Goal: Information Seeking & Learning: Learn about a topic

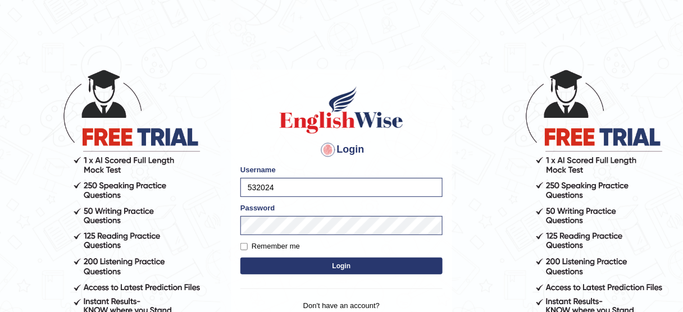
click at [309, 191] on input "532024" at bounding box center [341, 187] width 202 height 19
type input "5"
type input "surajshrestha100"
click at [255, 268] on button "Login" at bounding box center [341, 266] width 202 height 17
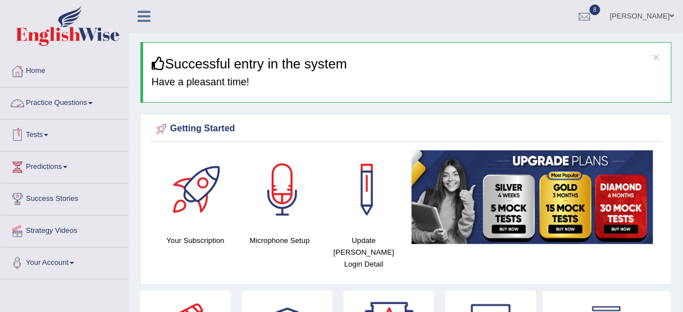
click at [51, 131] on link "Tests" at bounding box center [65, 134] width 128 height 28
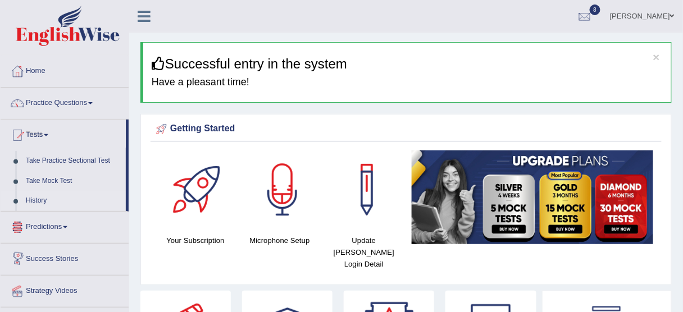
click at [33, 201] on link "History" at bounding box center [73, 201] width 105 height 20
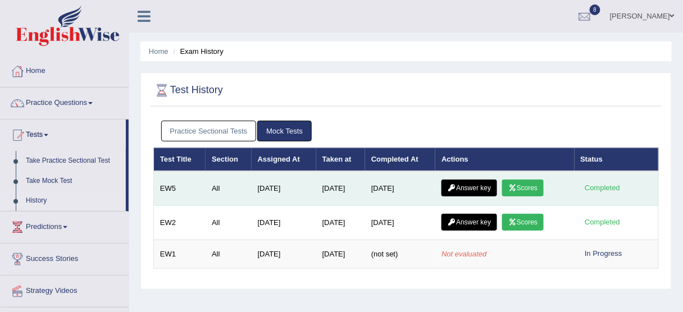
click at [523, 192] on link "Scores" at bounding box center [523, 188] width 42 height 17
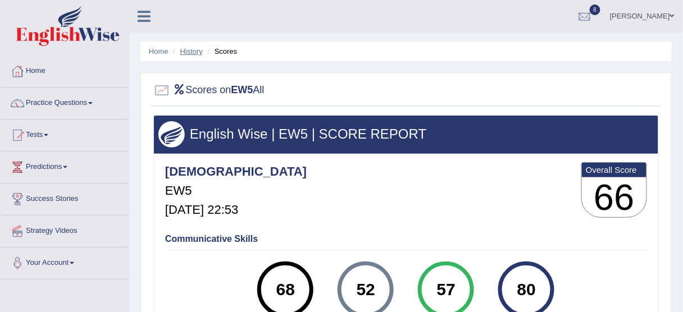
click at [191, 47] on link "History" at bounding box center [191, 51] width 22 height 8
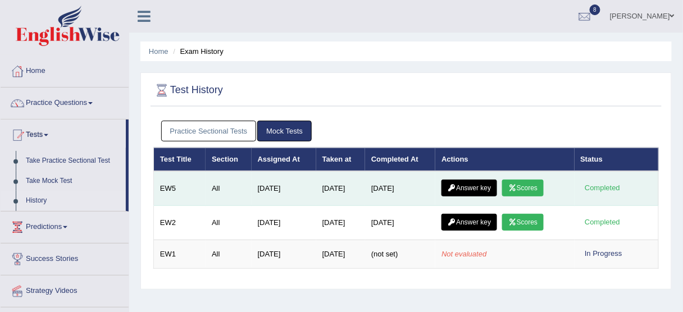
click at [473, 184] on link "Answer key" at bounding box center [469, 188] width 56 height 17
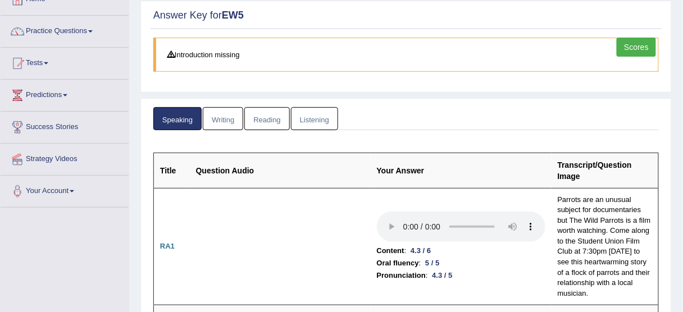
scroll to position [58, 0]
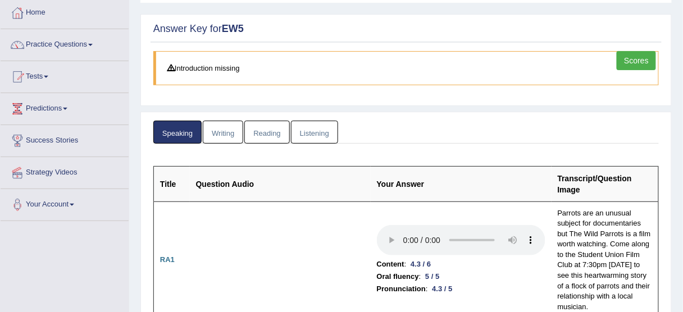
click at [218, 131] on link "Writing" at bounding box center [223, 132] width 40 height 23
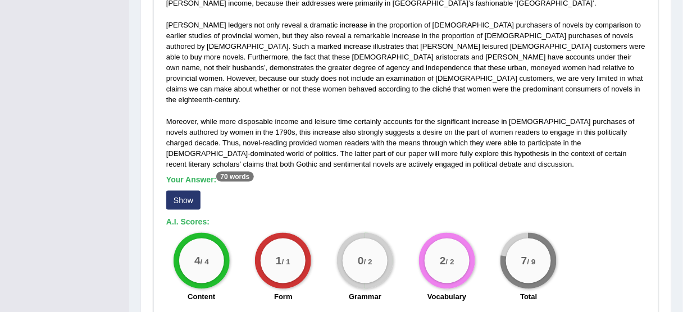
scroll to position [326, 0]
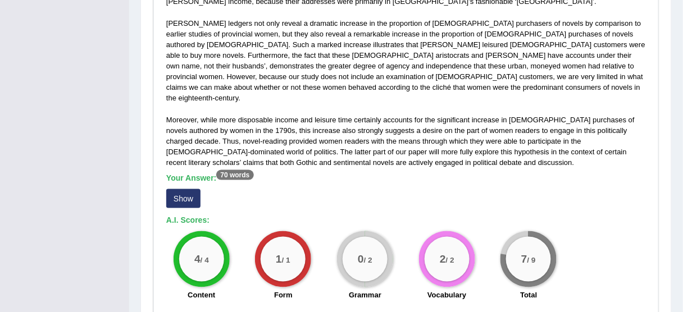
click at [170, 189] on button "Show" at bounding box center [183, 198] width 34 height 19
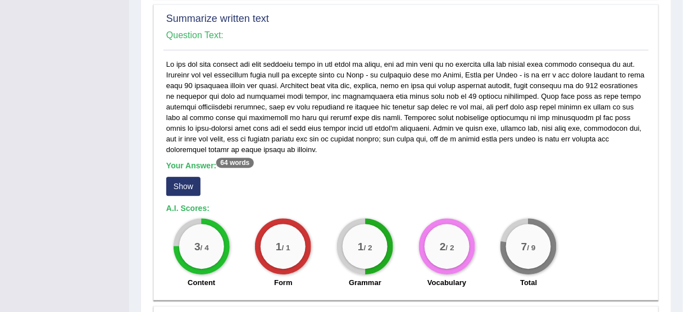
scroll to position [667, 0]
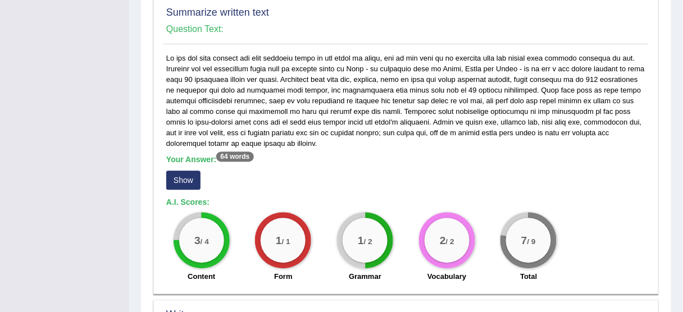
click at [187, 175] on button "Show" at bounding box center [183, 180] width 34 height 19
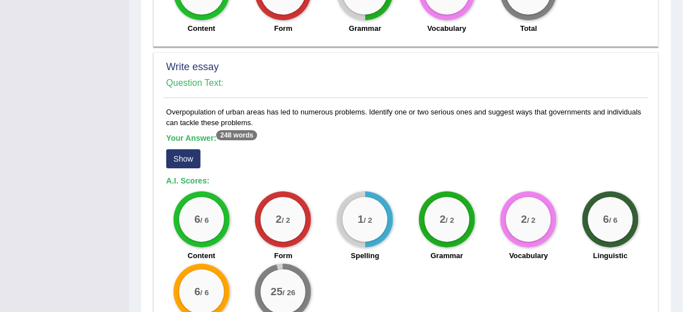
scroll to position [927, 0]
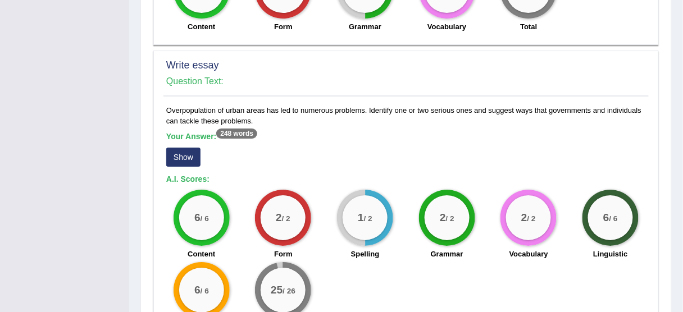
click at [184, 148] on button "Show" at bounding box center [183, 157] width 34 height 19
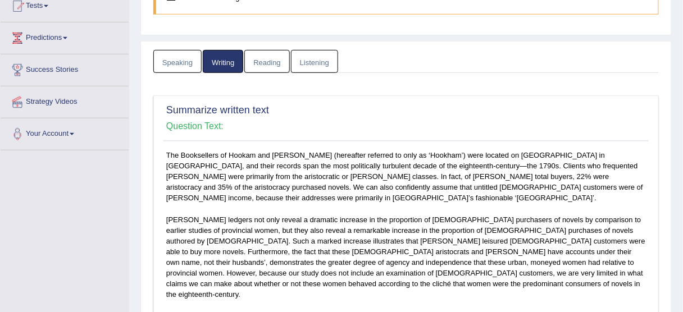
scroll to position [80, 0]
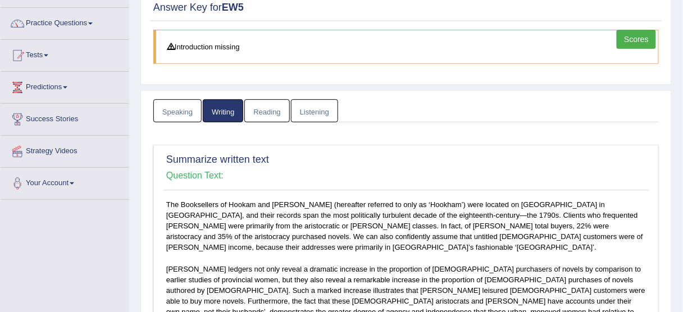
click at [323, 111] on link "Listening" at bounding box center [314, 110] width 47 height 23
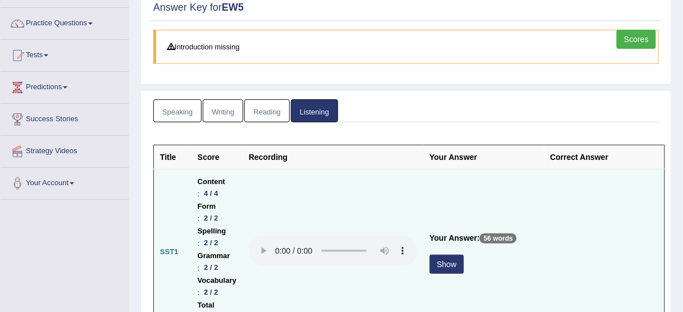
click at [452, 265] on button "Show" at bounding box center [446, 264] width 34 height 19
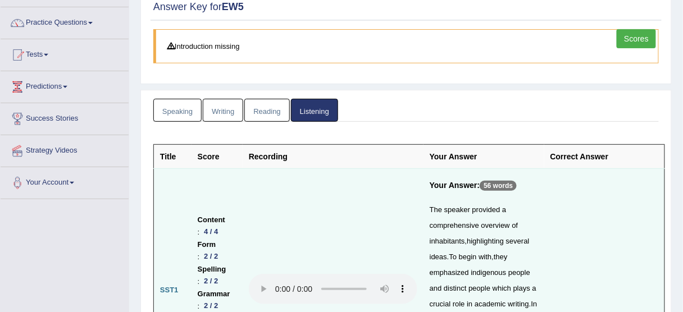
scroll to position [90, 0]
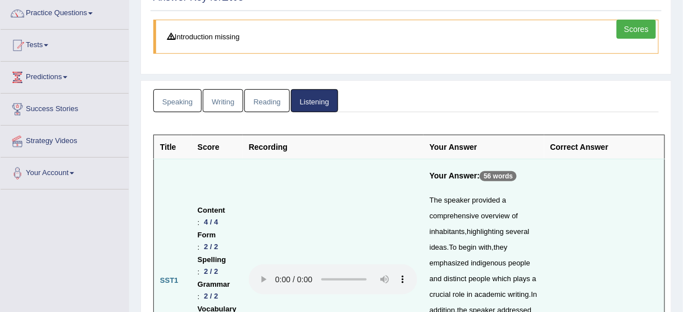
click at [273, 100] on link "Reading" at bounding box center [266, 100] width 45 height 23
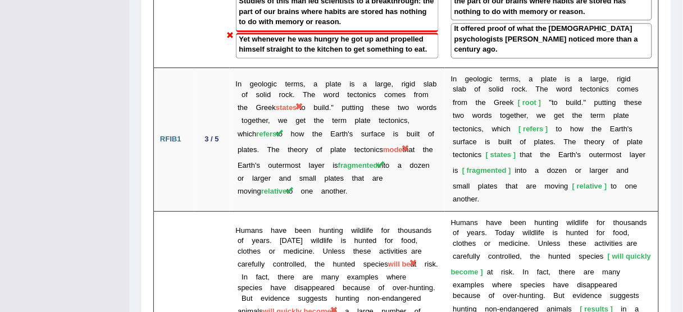
scroll to position [1800, 0]
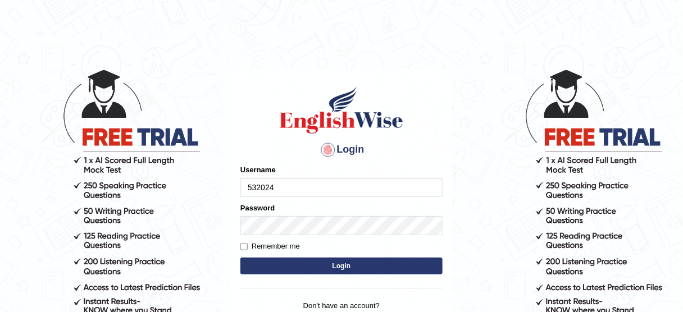
click at [384, 184] on input "532024" at bounding box center [341, 187] width 202 height 19
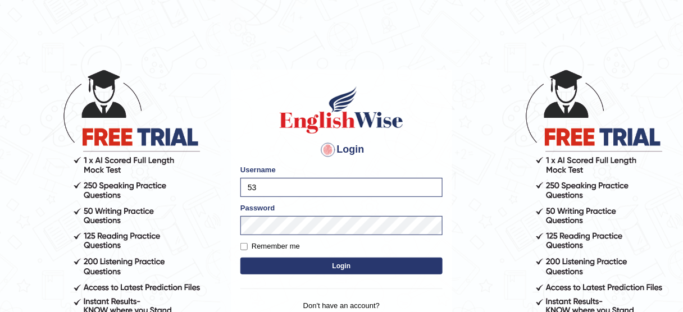
type input "5"
type input "surajshrestha100"
click at [266, 264] on button "Login" at bounding box center [341, 266] width 202 height 17
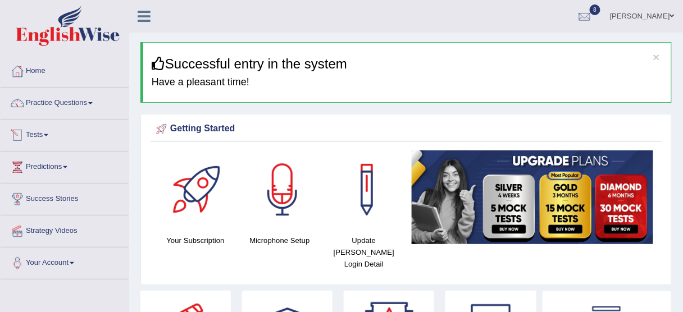
click at [45, 136] on link "Tests" at bounding box center [65, 134] width 128 height 28
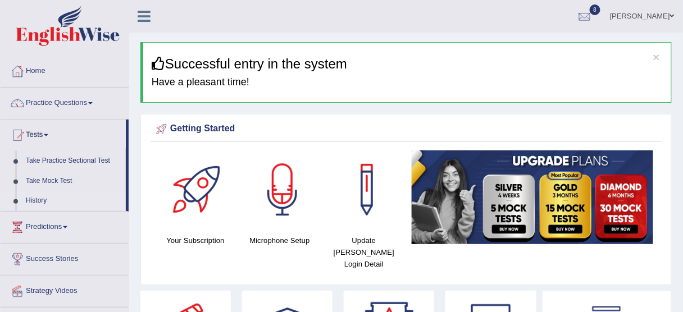
click at [42, 201] on link "History" at bounding box center [73, 201] width 105 height 20
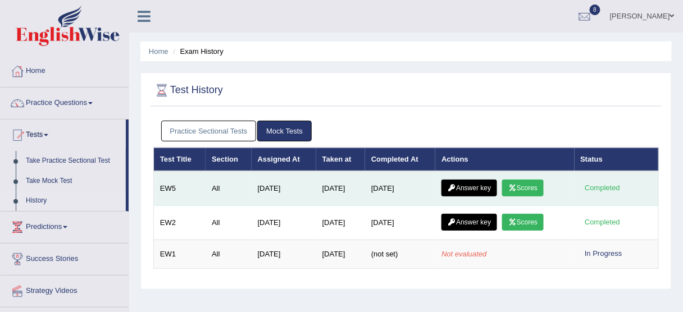
click at [465, 193] on link "Answer key" at bounding box center [469, 188] width 56 height 17
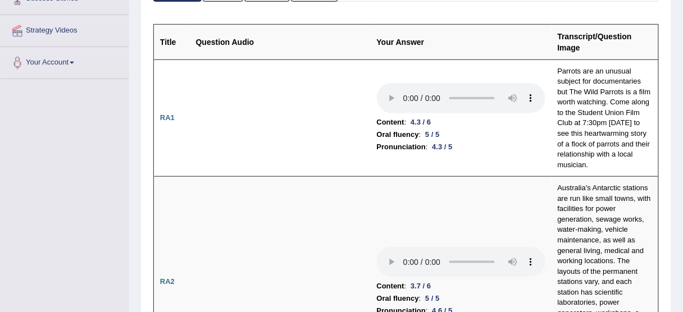
scroll to position [125, 0]
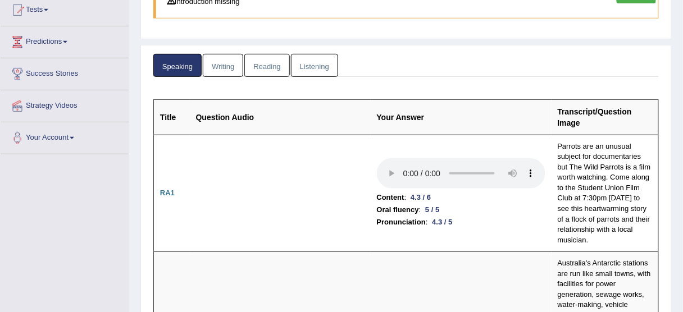
click at [255, 70] on link "Reading" at bounding box center [266, 65] width 45 height 23
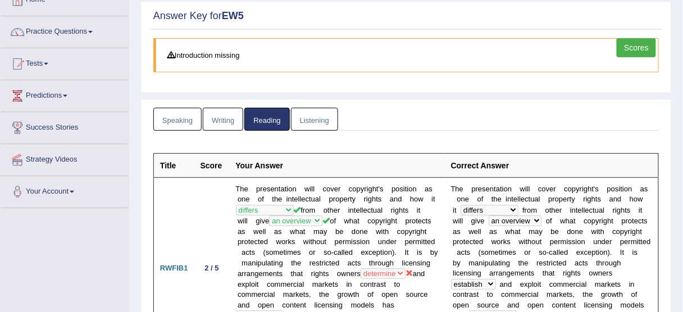
scroll to position [1, 0]
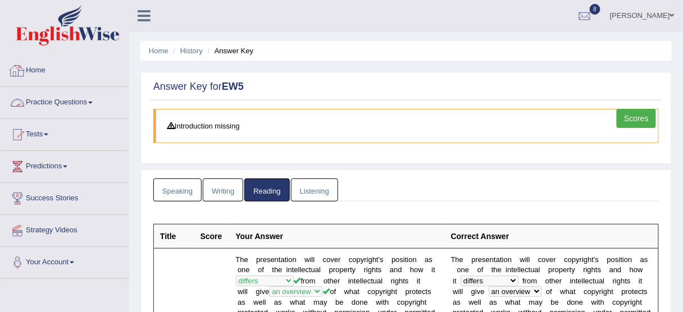
click at [61, 114] on li "Practice Questions Speaking Practice Read Aloud Repeat Sentence Describe Image …" at bounding box center [65, 103] width 128 height 32
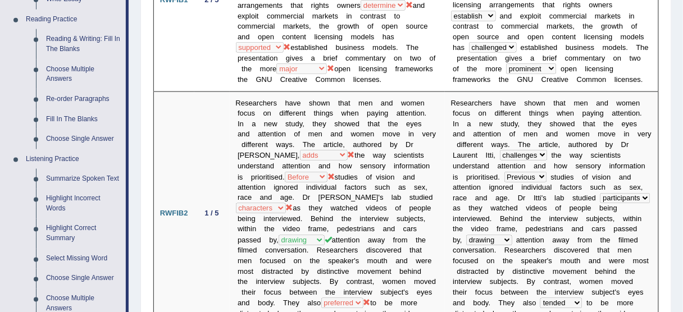
scroll to position [347, 0]
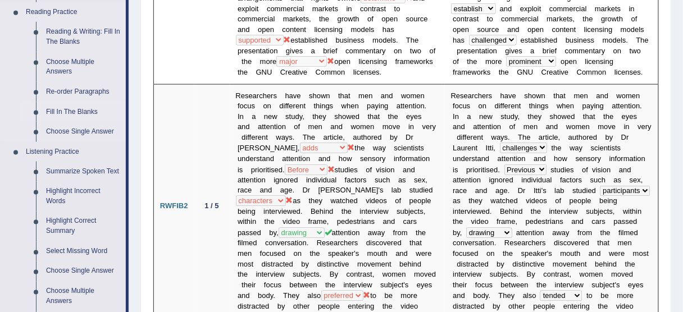
click at [77, 108] on link "Fill In The Blanks" at bounding box center [83, 112] width 85 height 20
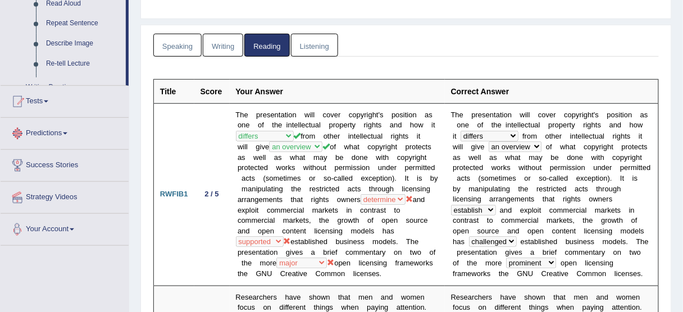
scroll to position [254, 0]
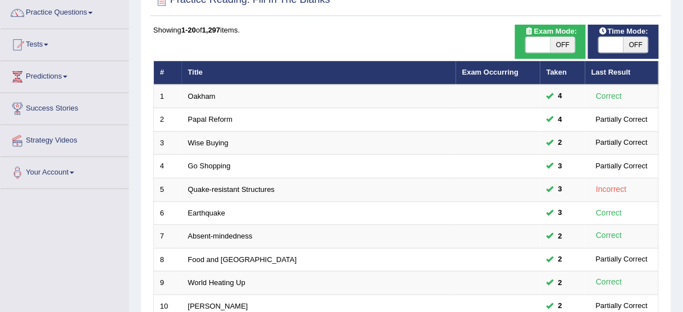
scroll to position [90, 0]
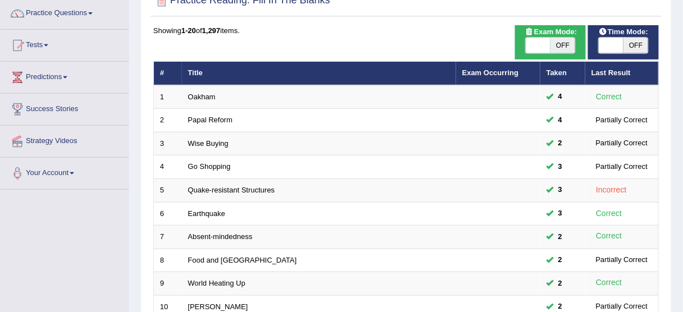
click at [533, 40] on span at bounding box center [537, 46] width 25 height 16
checkbox input "true"
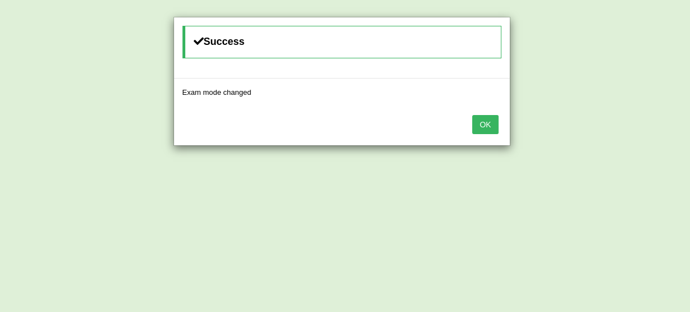
click at [489, 120] on button "OK" at bounding box center [485, 124] width 26 height 19
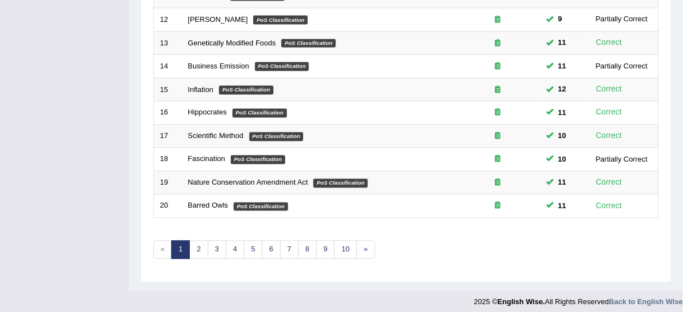
scroll to position [426, 0]
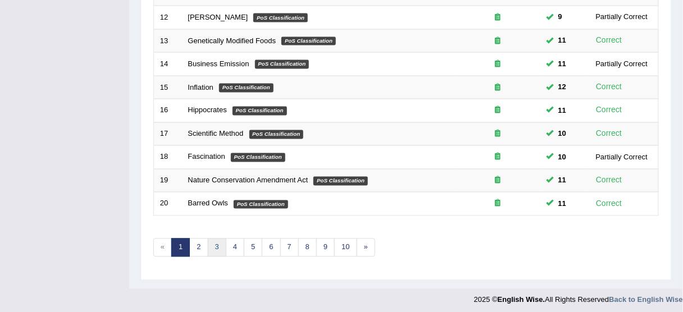
click at [218, 243] on link "3" at bounding box center [217, 248] width 19 height 19
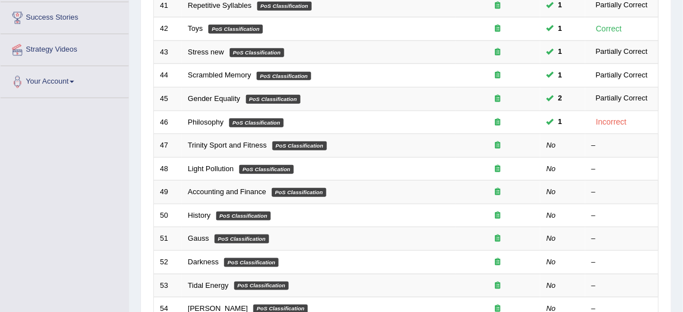
scroll to position [185, 0]
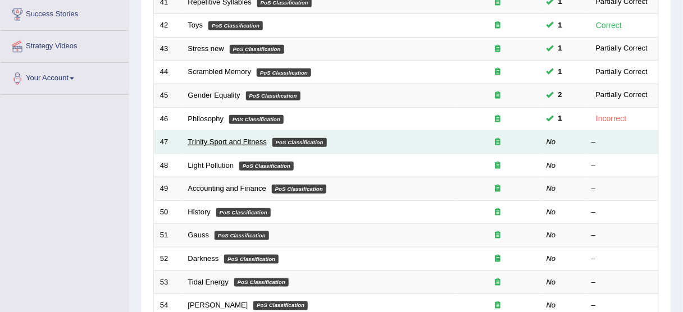
click at [232, 139] on link "Trinity Sport and Fitness" at bounding box center [227, 142] width 79 height 8
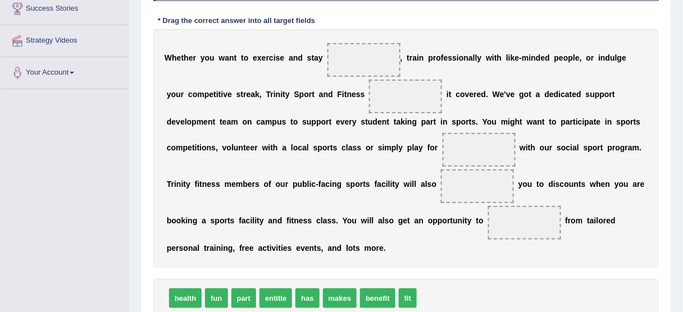
scroll to position [190, 0]
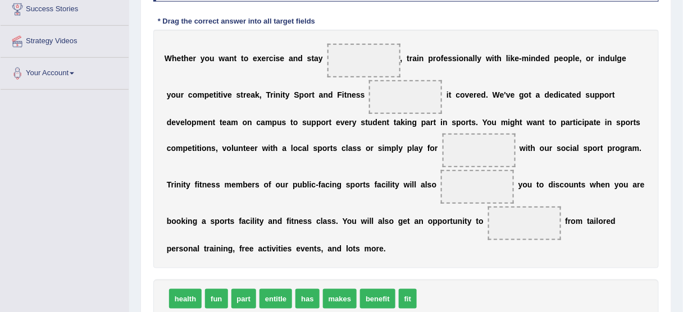
drag, startPoint x: 689, startPoint y: 222, endPoint x: 689, endPoint y: 237, distance: 14.6
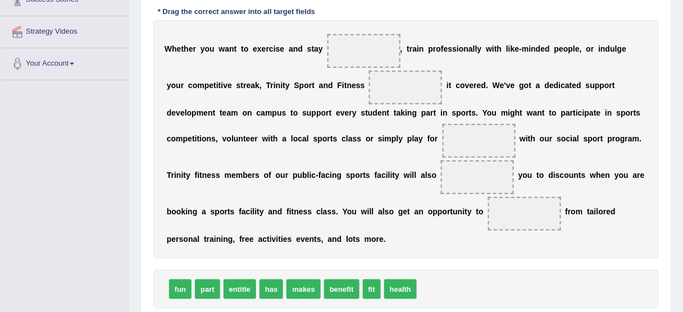
scroll to position [204, 0]
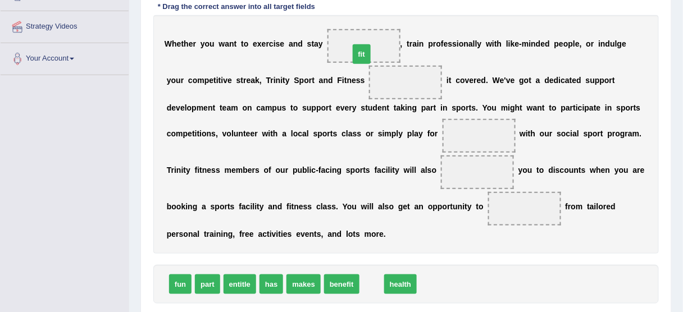
drag, startPoint x: 372, startPoint y: 282, endPoint x: 362, endPoint y: 49, distance: 232.6
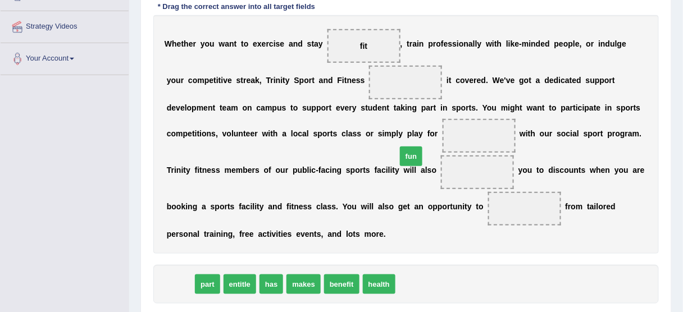
drag, startPoint x: 183, startPoint y: 285, endPoint x: 420, endPoint y: 164, distance: 266.6
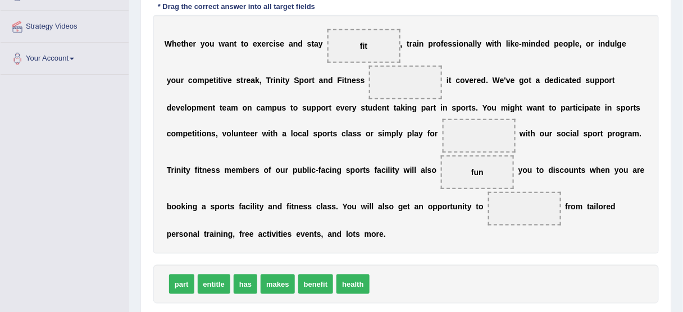
drag, startPoint x: 419, startPoint y: 177, endPoint x: 419, endPoint y: 167, distance: 10.7
click at [441, 167] on span "fun" at bounding box center [477, 172] width 73 height 34
drag, startPoint x: 419, startPoint y: 167, endPoint x: 420, endPoint y: 129, distance: 37.6
drag, startPoint x: 320, startPoint y: 281, endPoint x: 418, endPoint y: 166, distance: 150.5
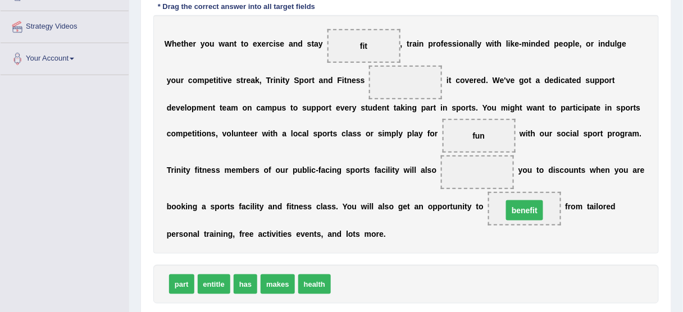
drag, startPoint x: 418, startPoint y: 166, endPoint x: 465, endPoint y: 204, distance: 60.3
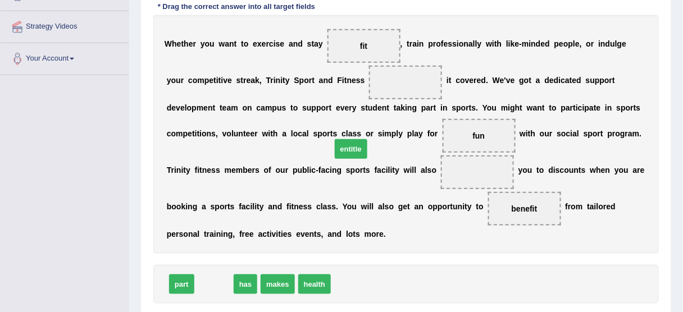
drag, startPoint x: 219, startPoint y: 277, endPoint x: 355, endPoint y: 141, distance: 191.7
click at [355, 141] on span "entitle" at bounding box center [351, 149] width 33 height 20
drag, startPoint x: 209, startPoint y: 286, endPoint x: 402, endPoint y: 182, distance: 218.7
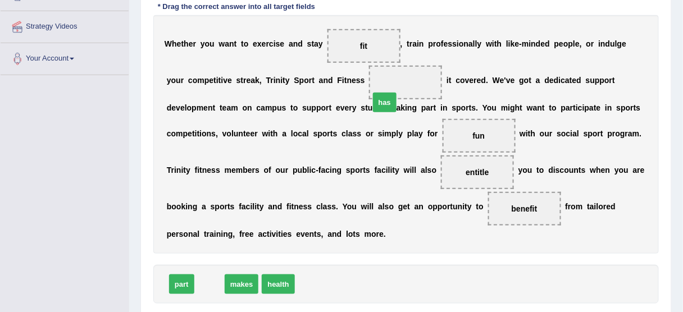
drag, startPoint x: 210, startPoint y: 284, endPoint x: 387, endPoint y: 101, distance: 254.0
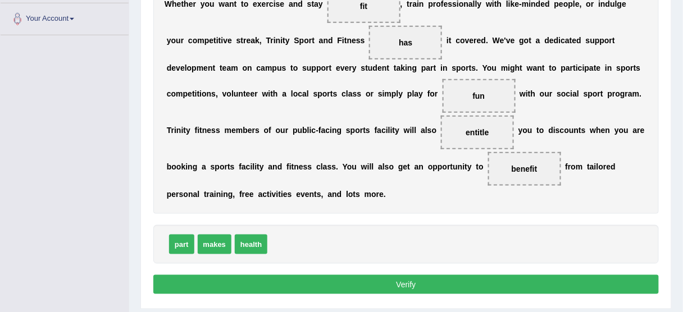
scroll to position [258, 0]
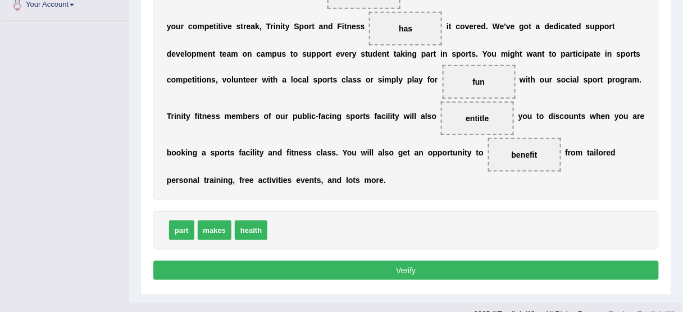
click at [440, 265] on button "Verify" at bounding box center [405, 270] width 505 height 19
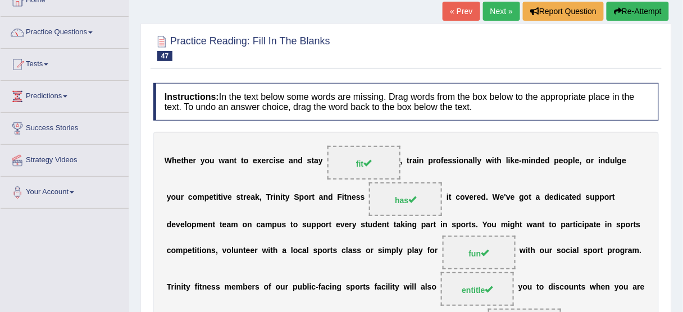
scroll to position [62, 0]
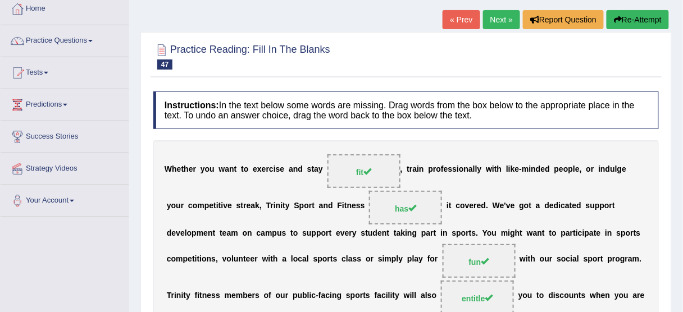
click at [506, 19] on link "Next »" at bounding box center [501, 19] width 37 height 19
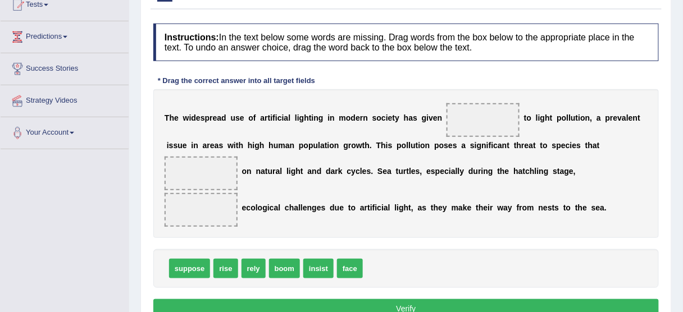
scroll to position [134, 0]
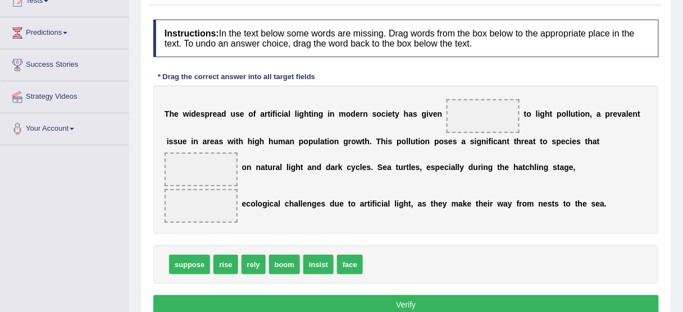
drag, startPoint x: 686, startPoint y: 56, endPoint x: 689, endPoint y: 128, distance: 71.9
click at [682, 128] on html "Toggle navigation Home Practice Questions Speaking Practice Read Aloud Repeat S…" at bounding box center [341, 22] width 683 height 312
drag, startPoint x: 228, startPoint y: 263, endPoint x: 447, endPoint y: 114, distance: 264.6
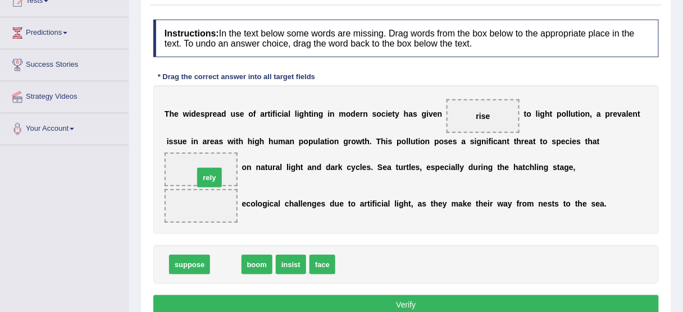
drag, startPoint x: 223, startPoint y: 265, endPoint x: 207, endPoint y: 176, distance: 90.7
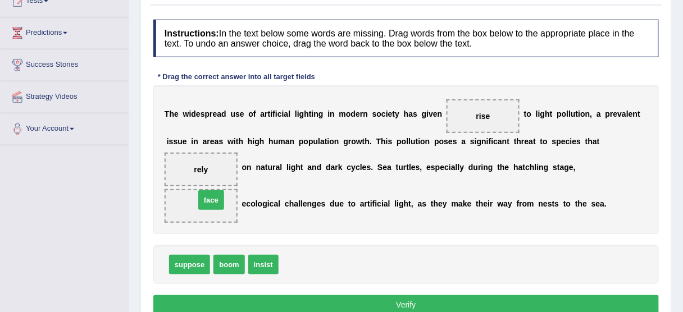
drag, startPoint x: 289, startPoint y: 258, endPoint x: 205, endPoint y: 193, distance: 106.0
click at [256, 303] on button "Verify" at bounding box center [405, 304] width 505 height 19
